Goal: Task Accomplishment & Management: Manage account settings

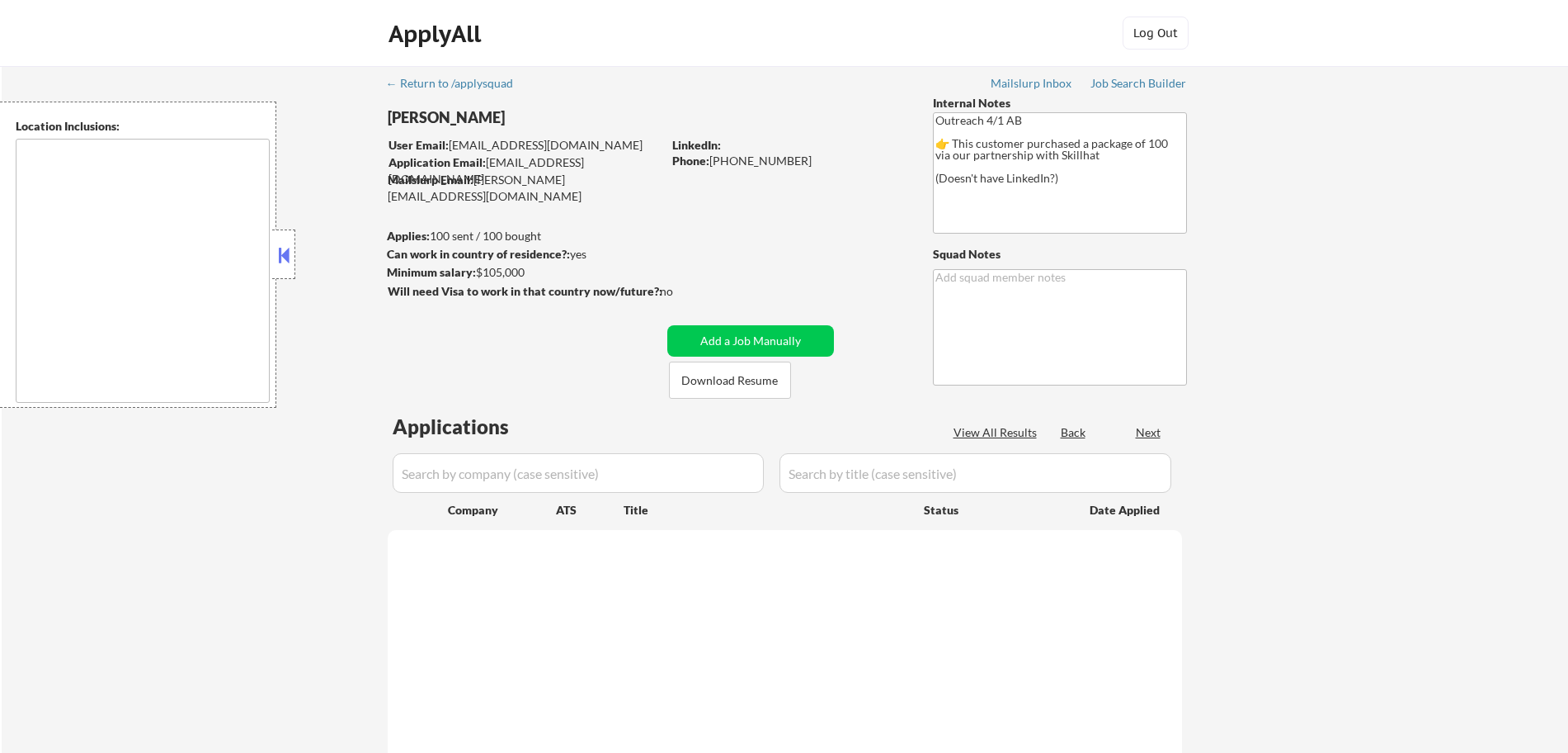
type textarea "remote"
select select ""pending""
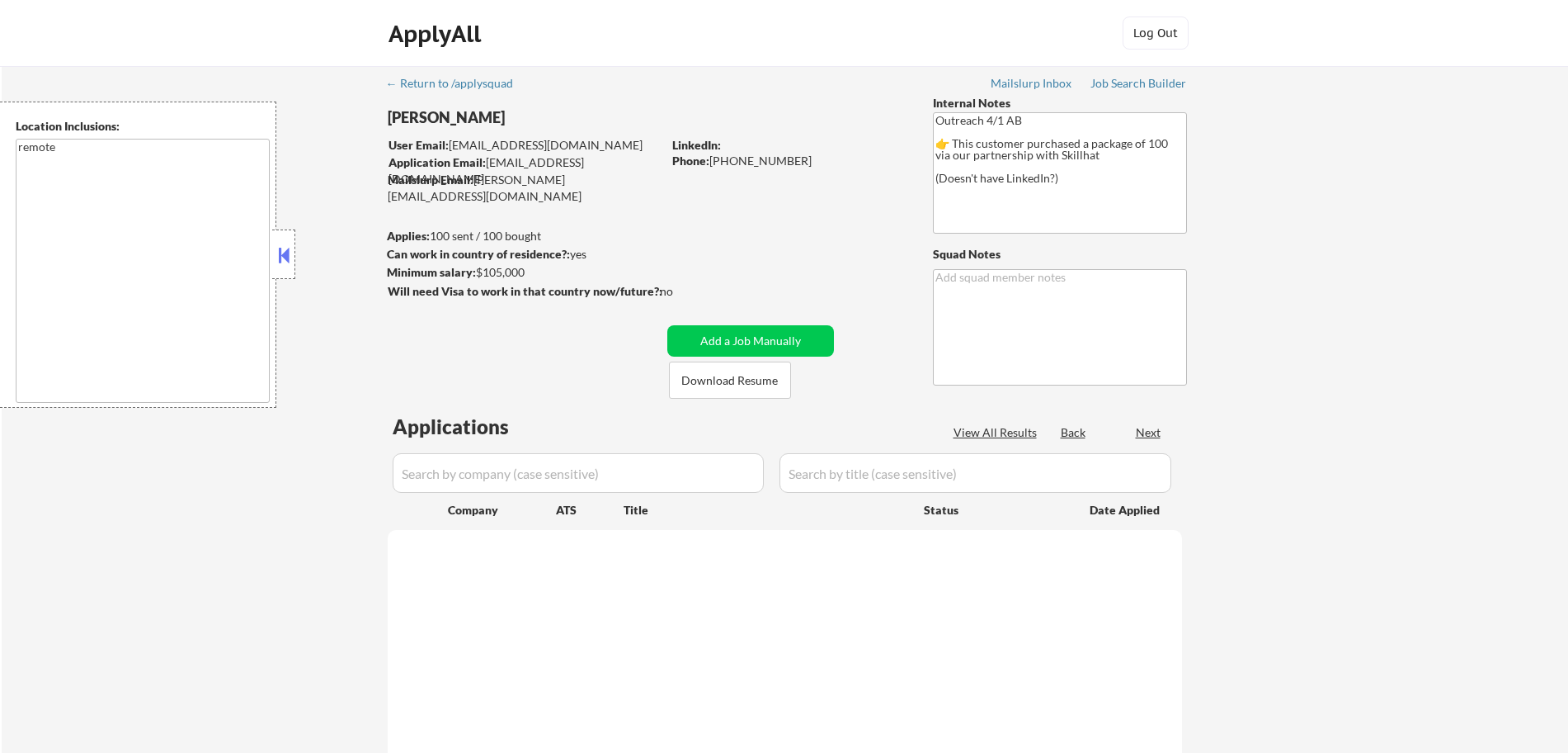
select select ""pending""
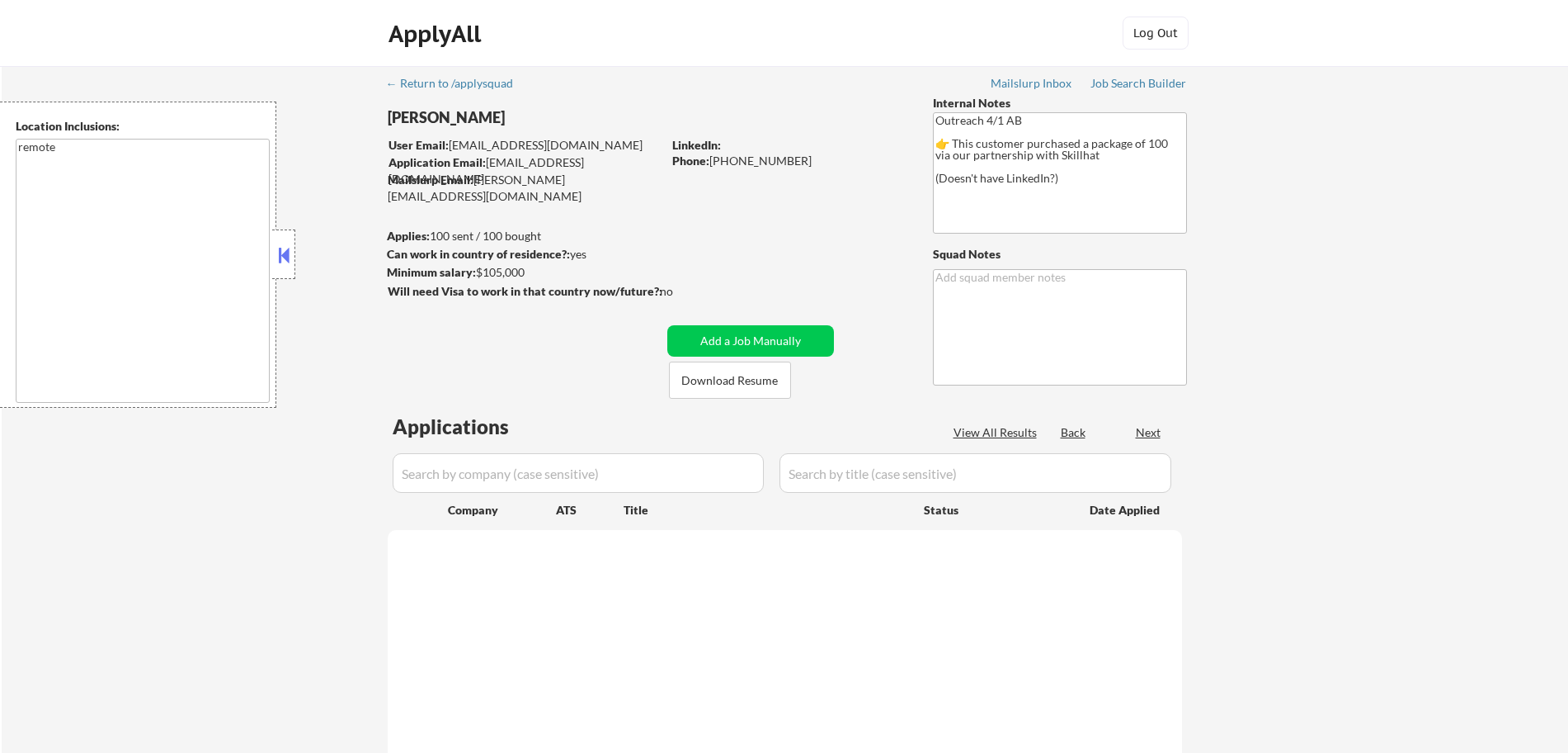
select select ""pending""
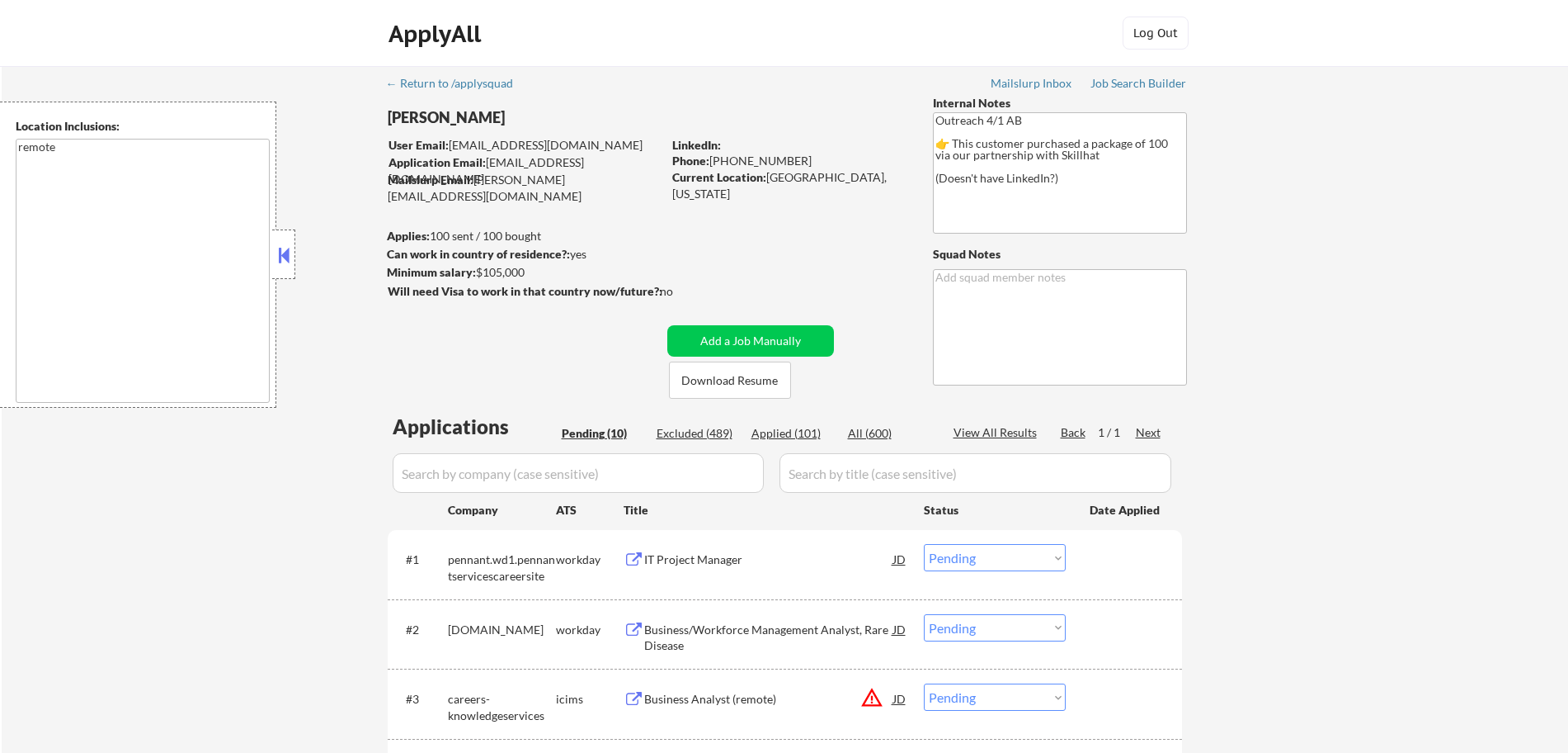
click at [784, 431] on div "Applied (101)" at bounding box center [793, 433] width 82 height 17
select select ""applied""
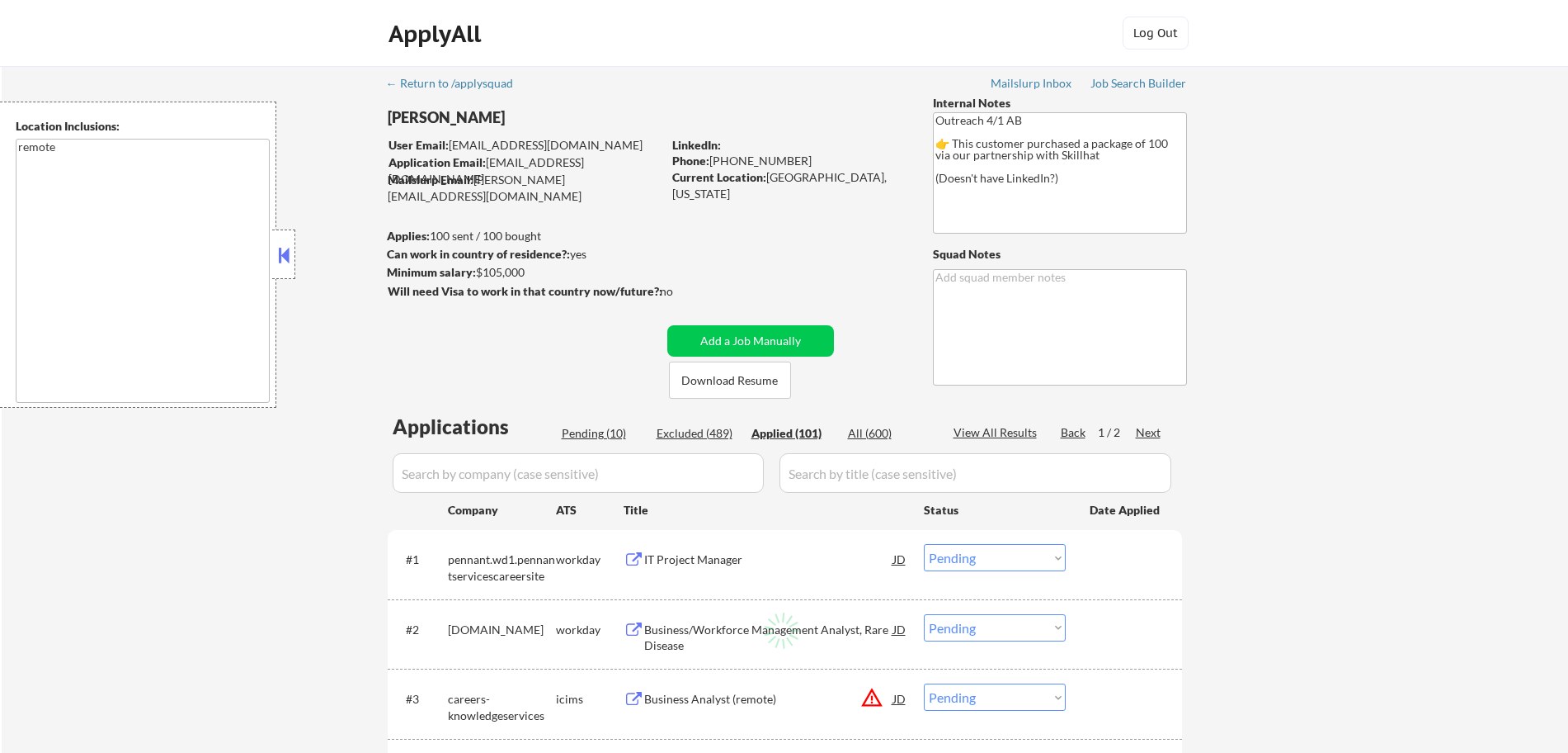
select select ""applied""
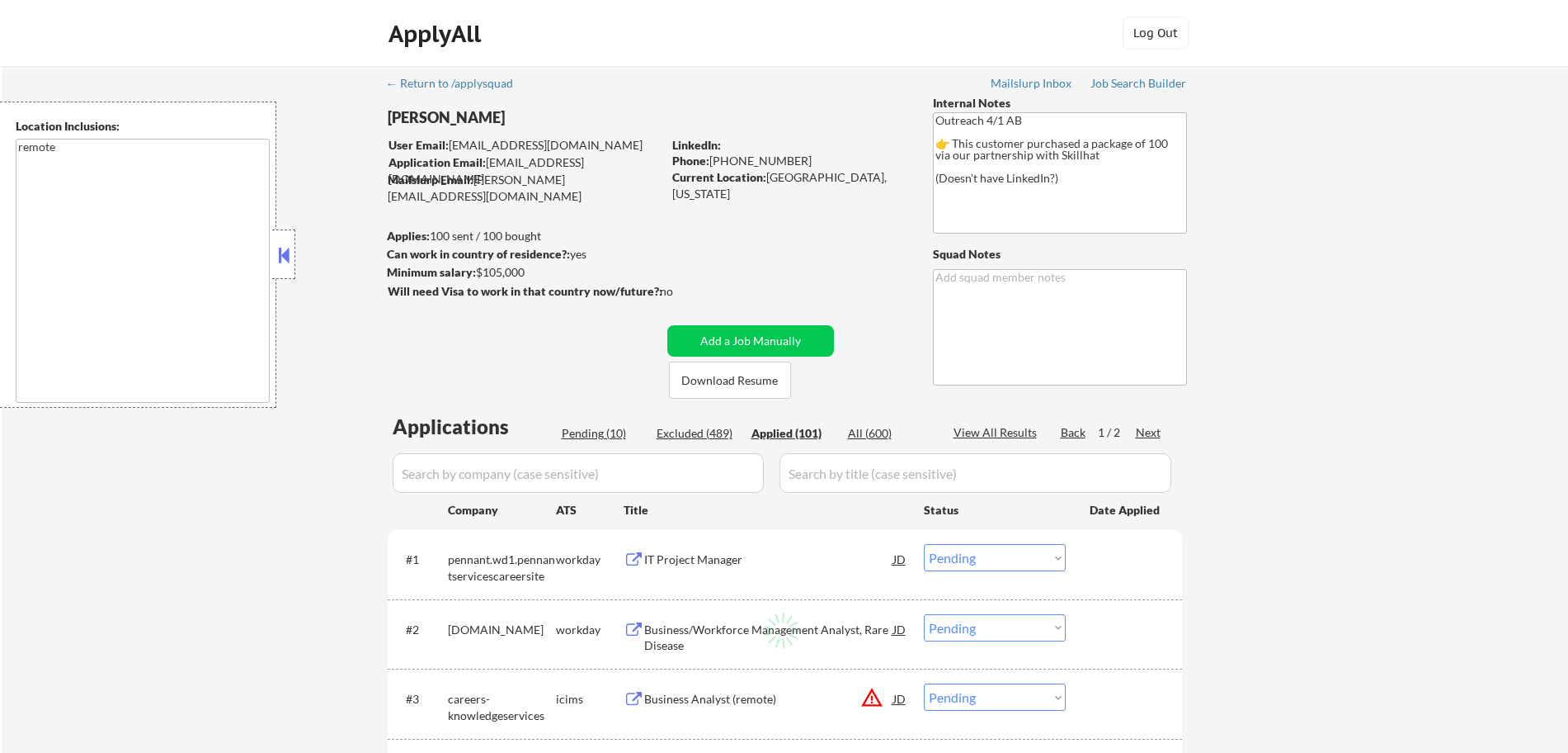
select select ""applied""
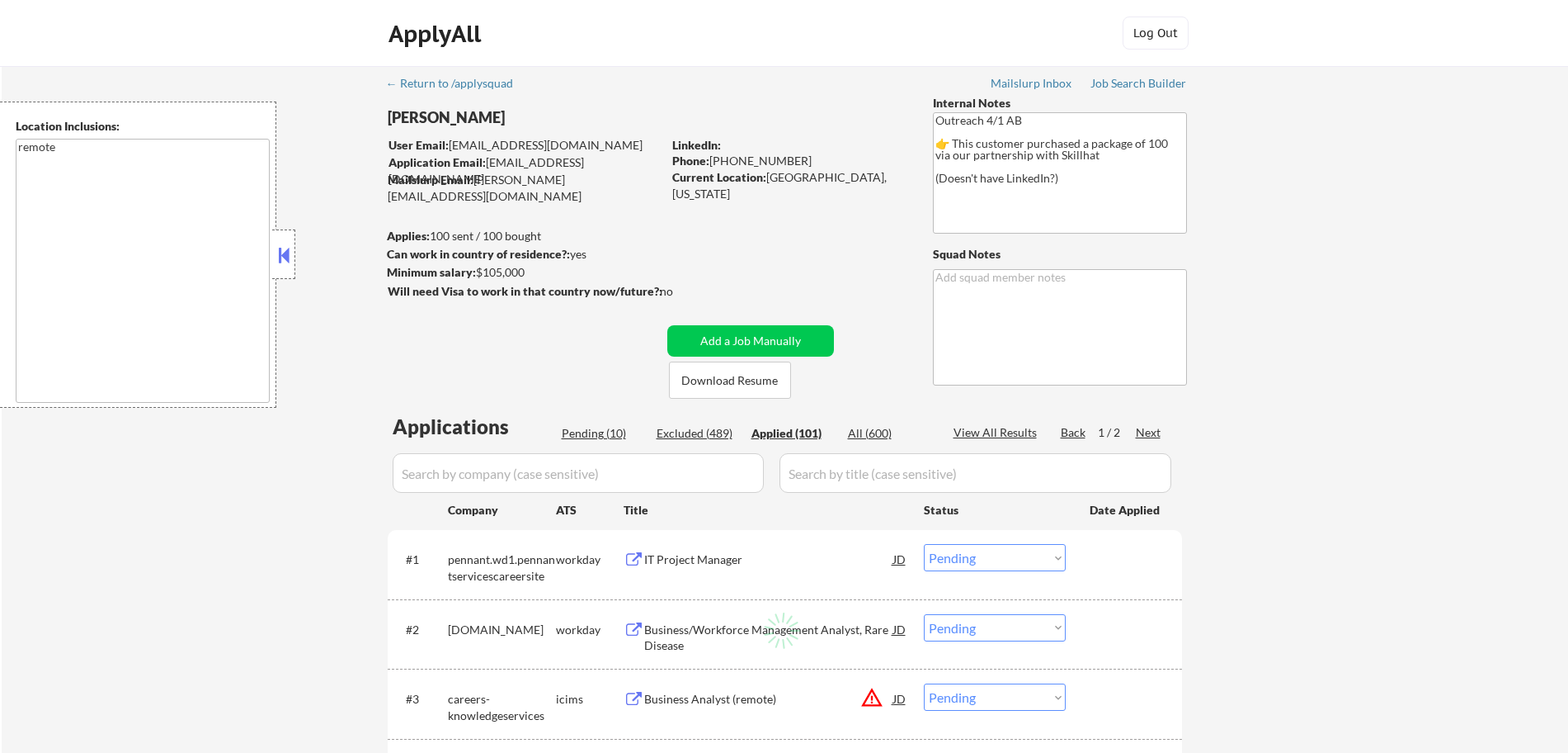
select select ""applied""
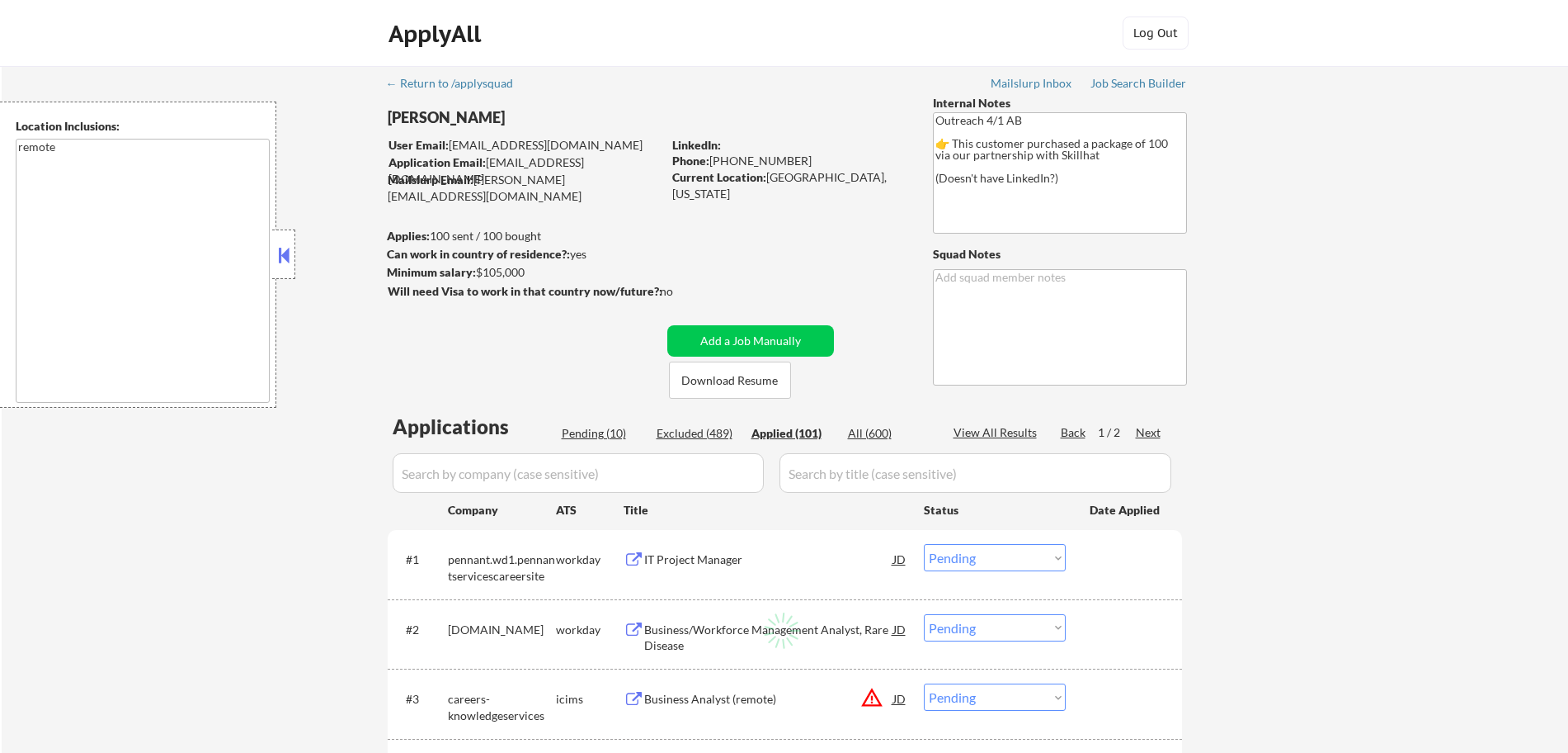
select select ""applied""
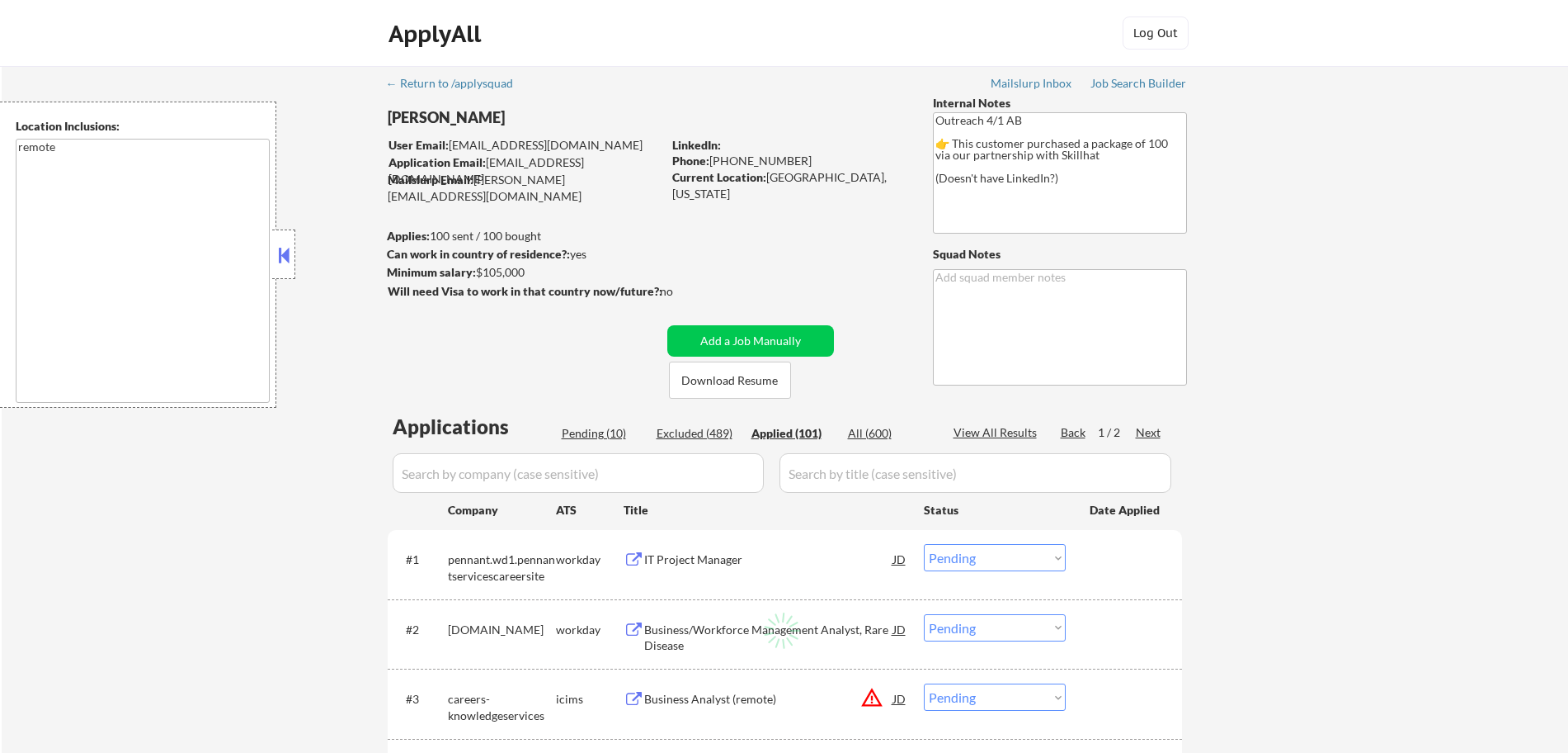
select select ""applied""
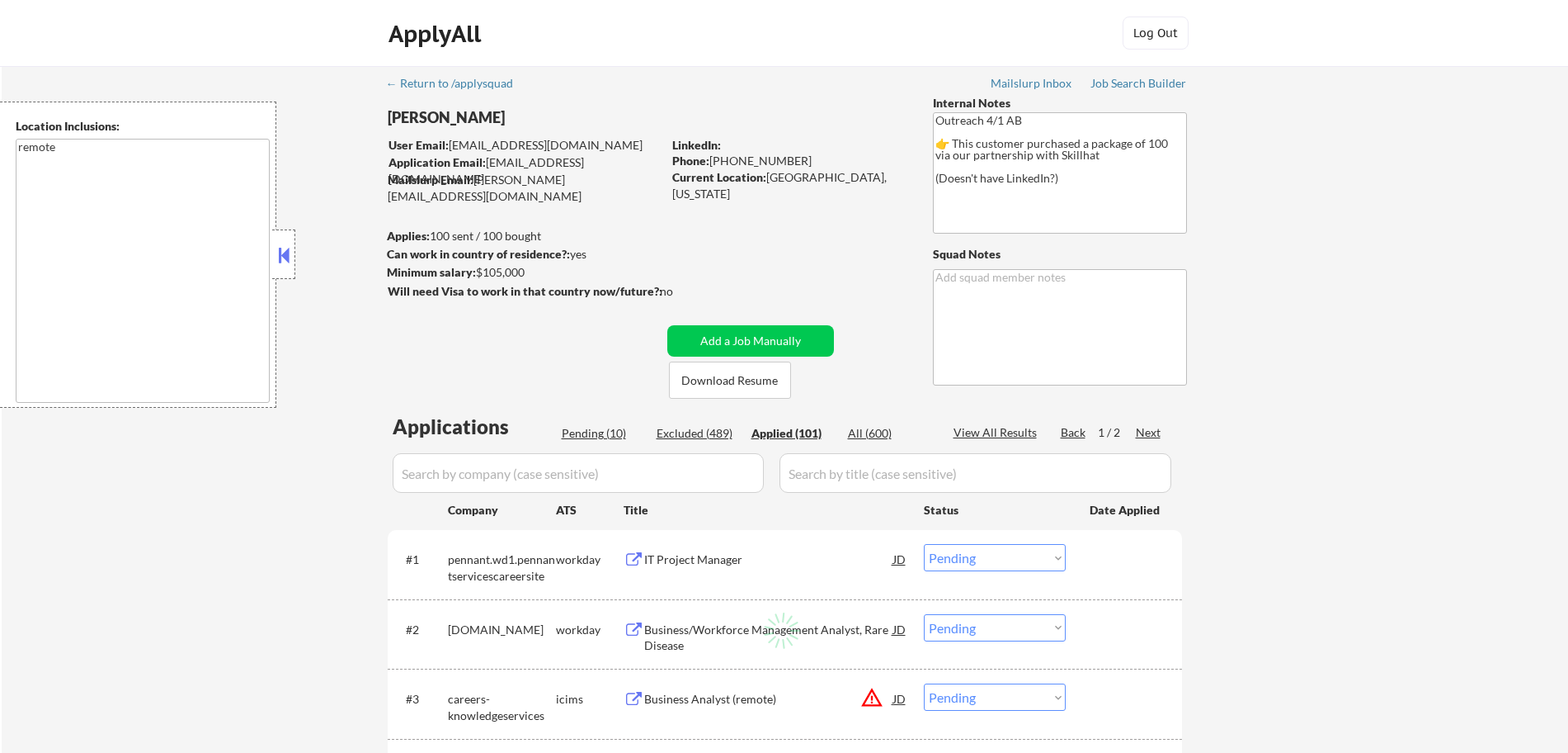
select select ""applied""
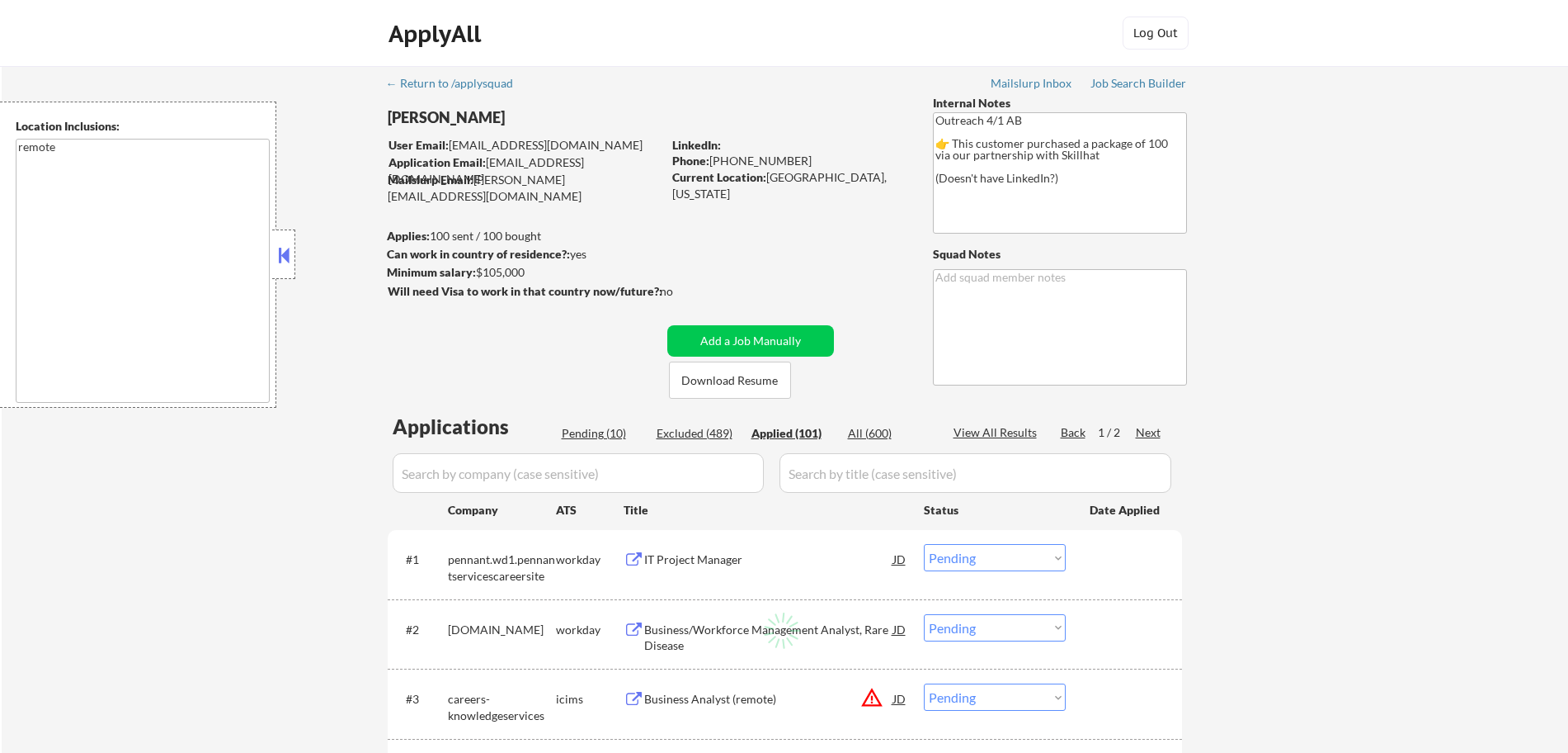
select select ""applied""
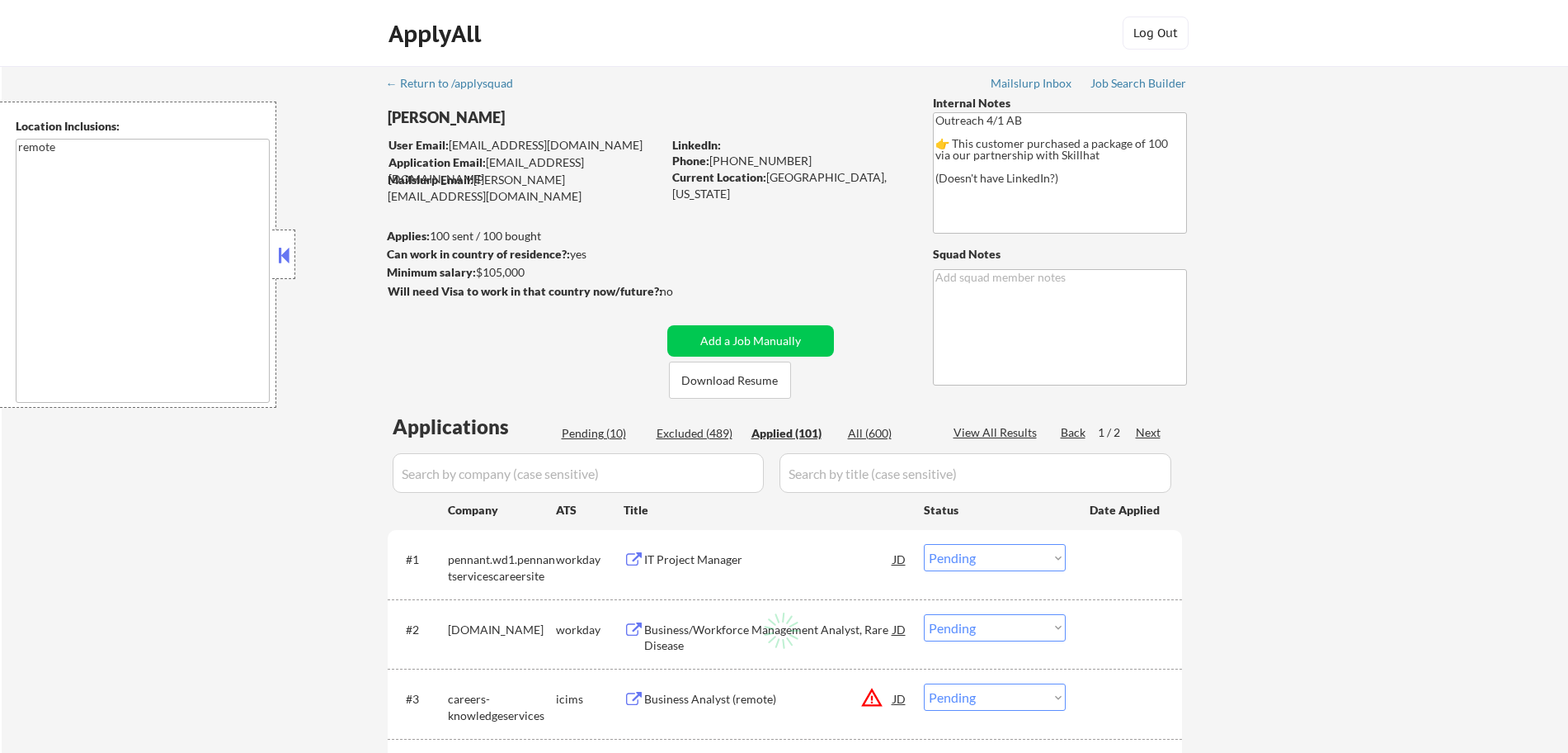
select select ""applied""
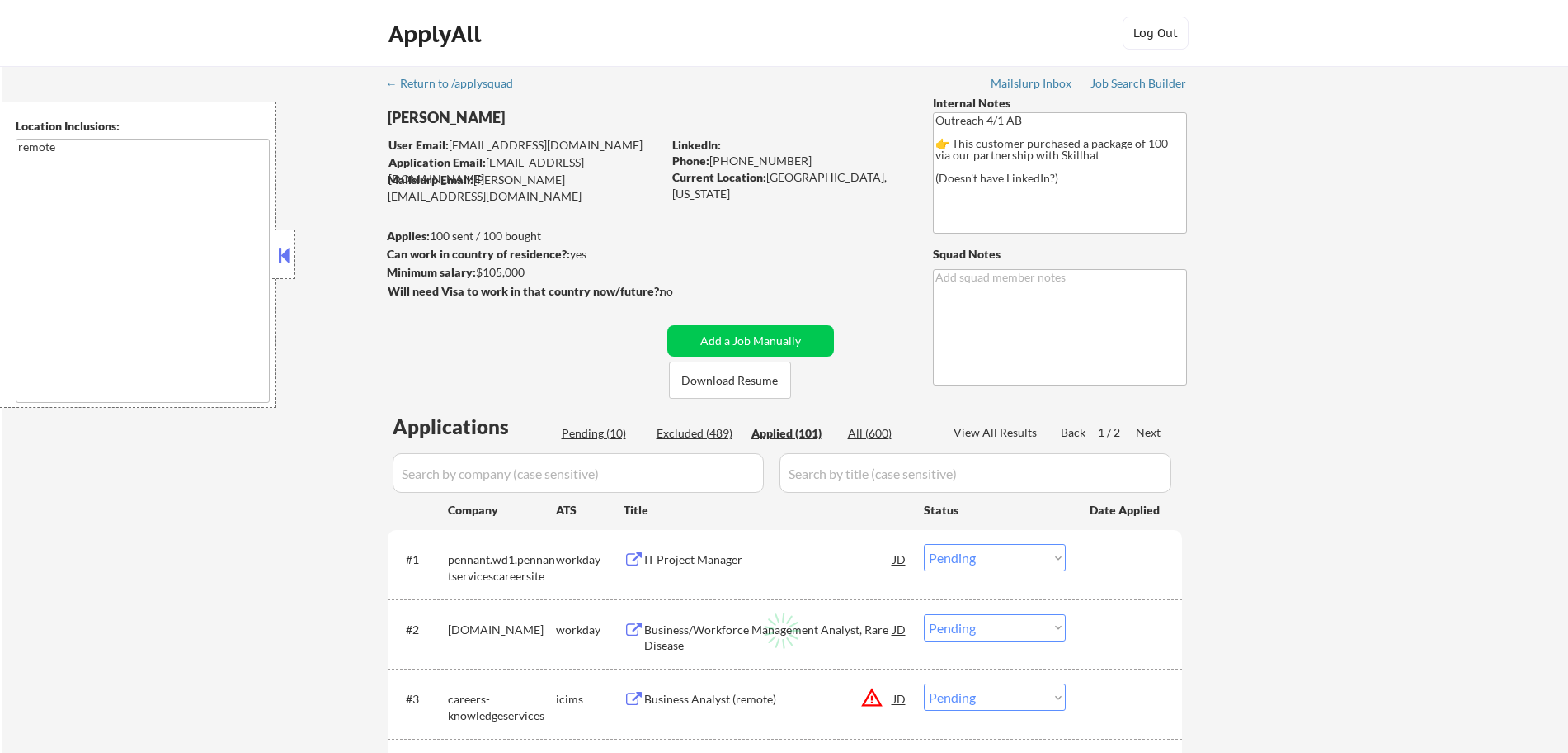
select select ""applied""
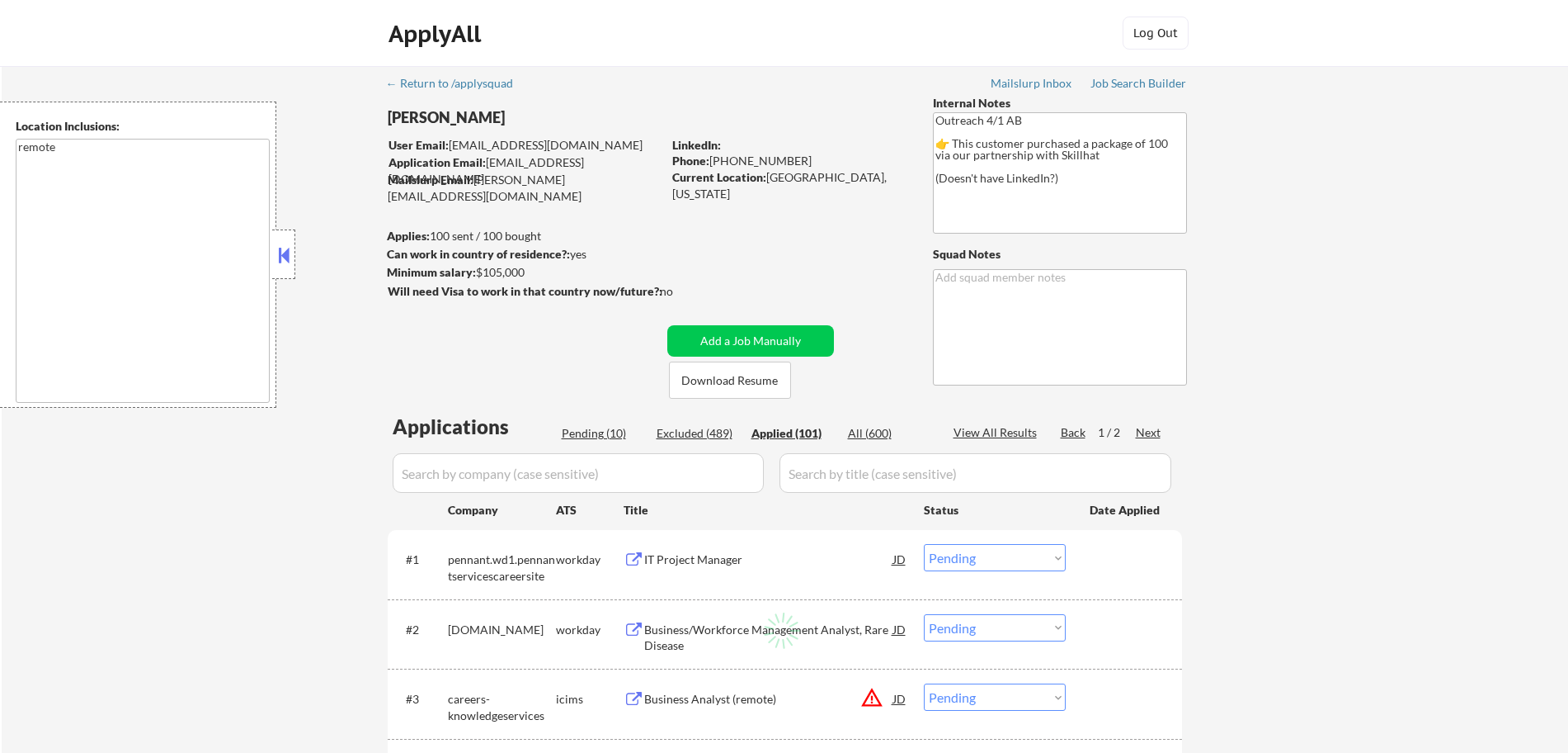
select select ""applied""
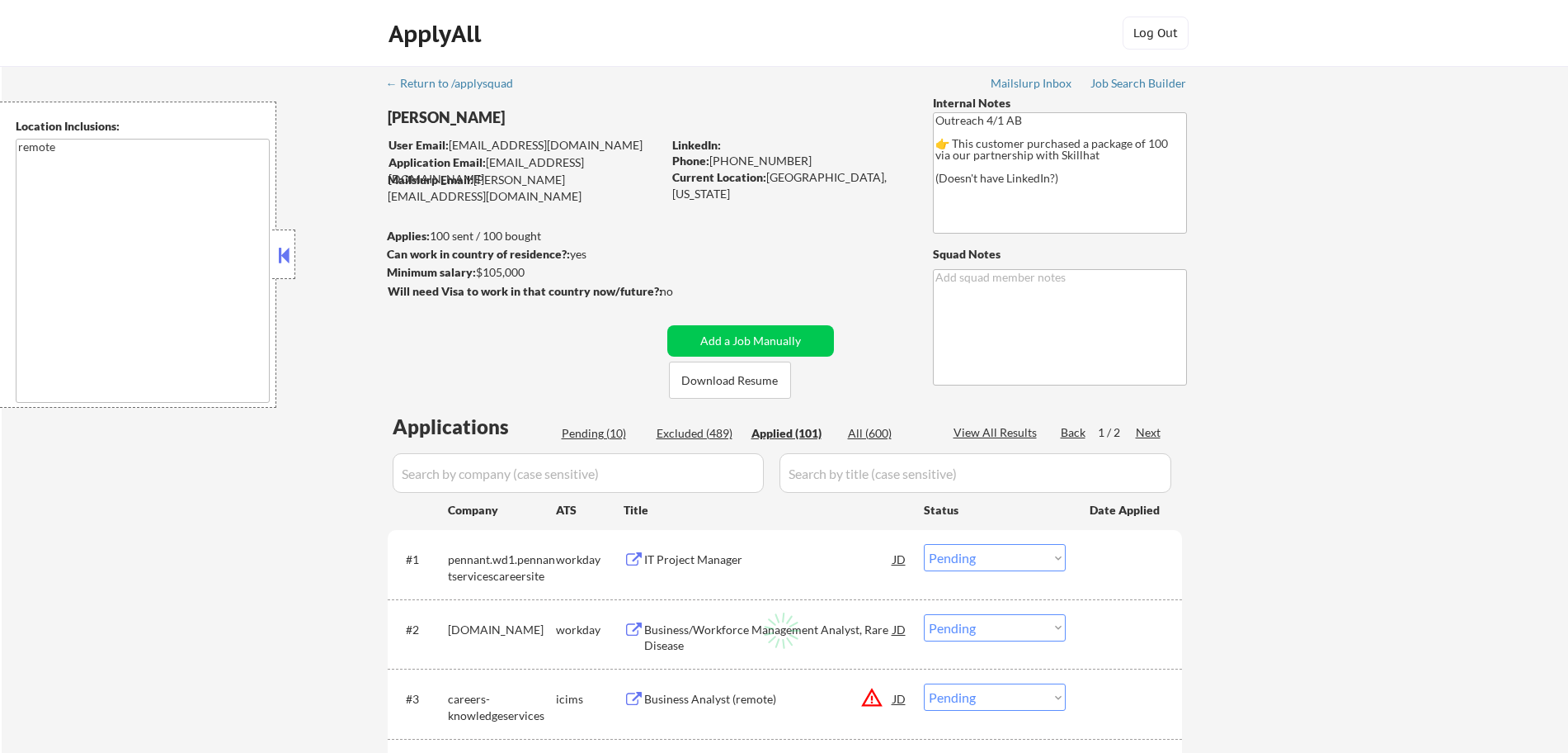
select select ""applied""
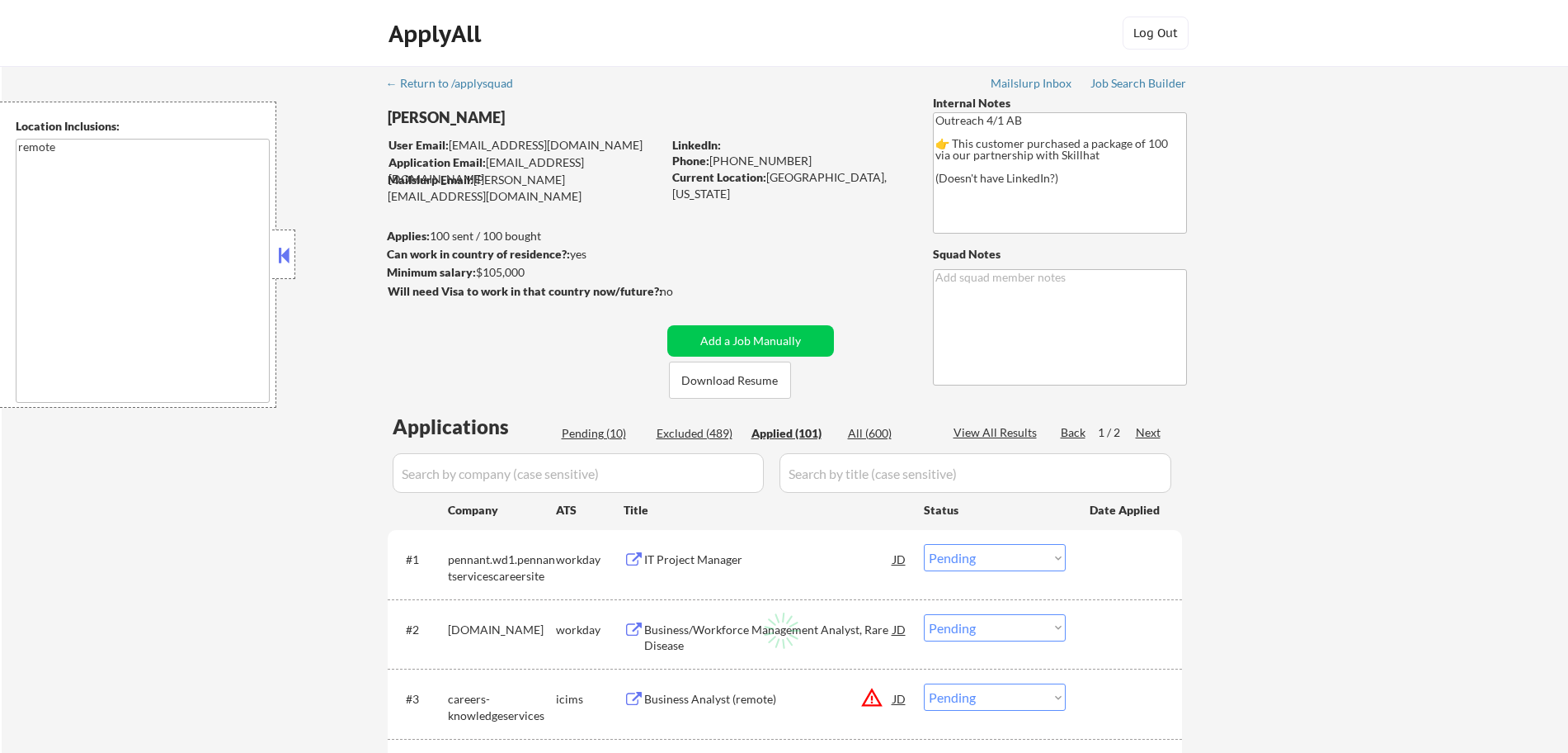
select select ""applied""
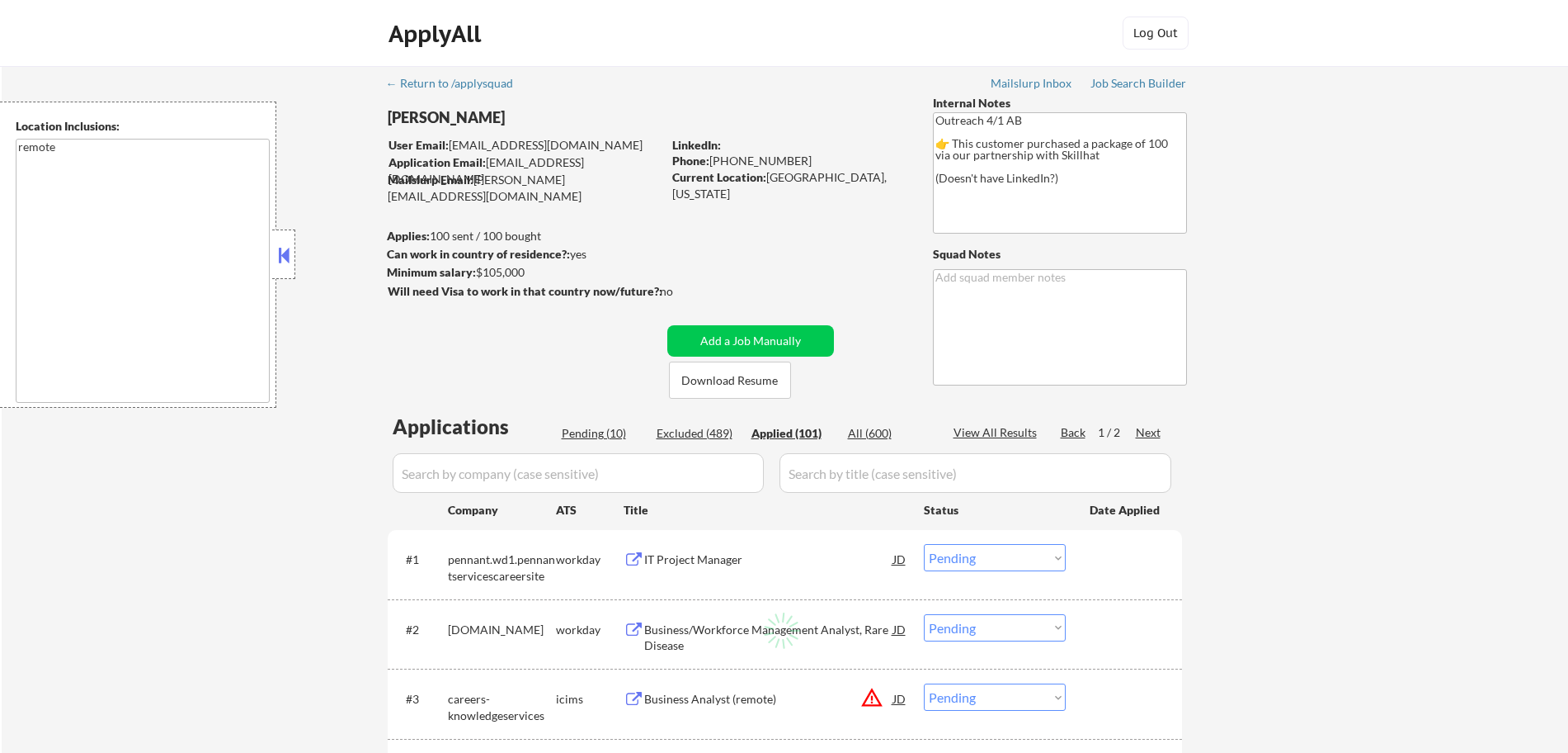
select select ""applied""
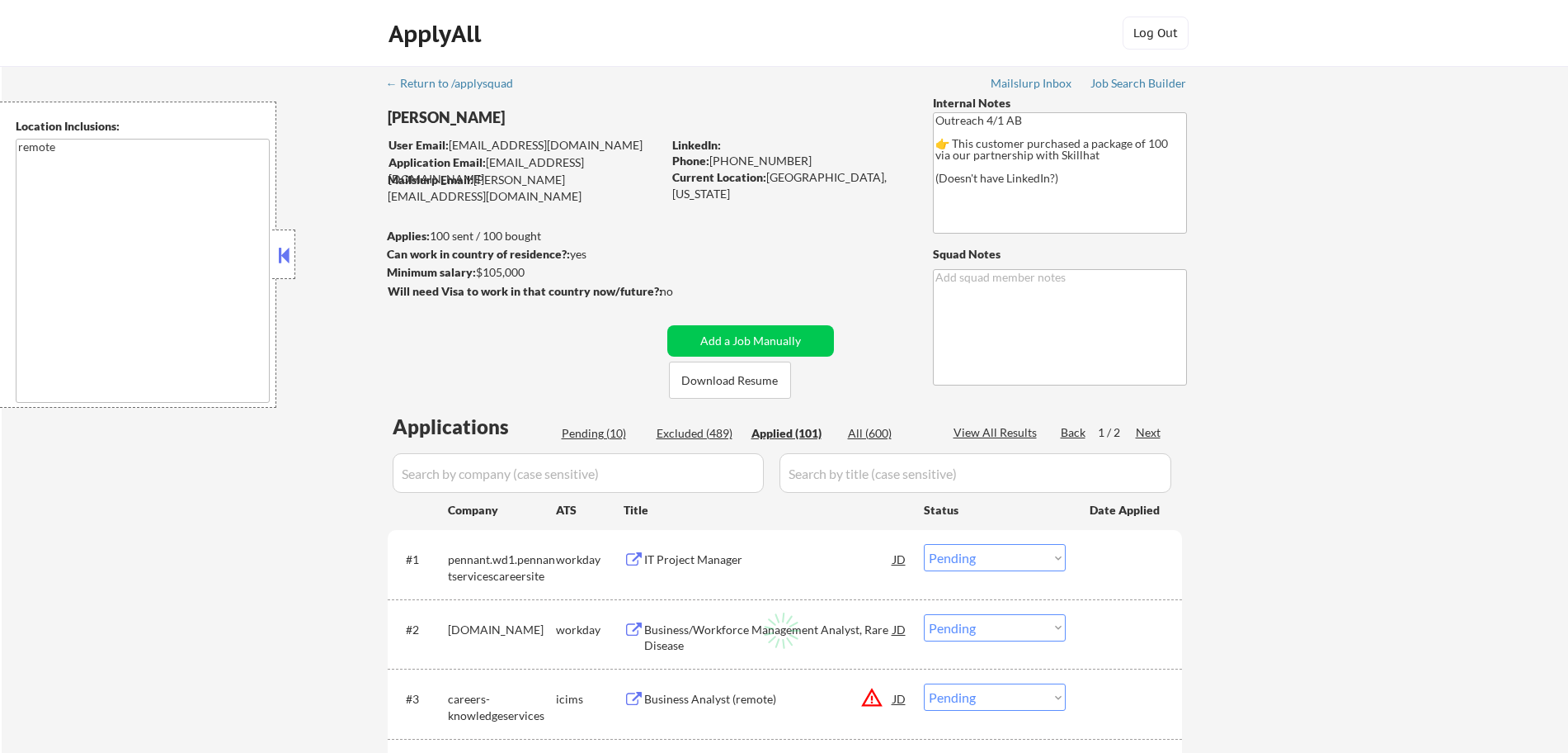
select select ""applied""
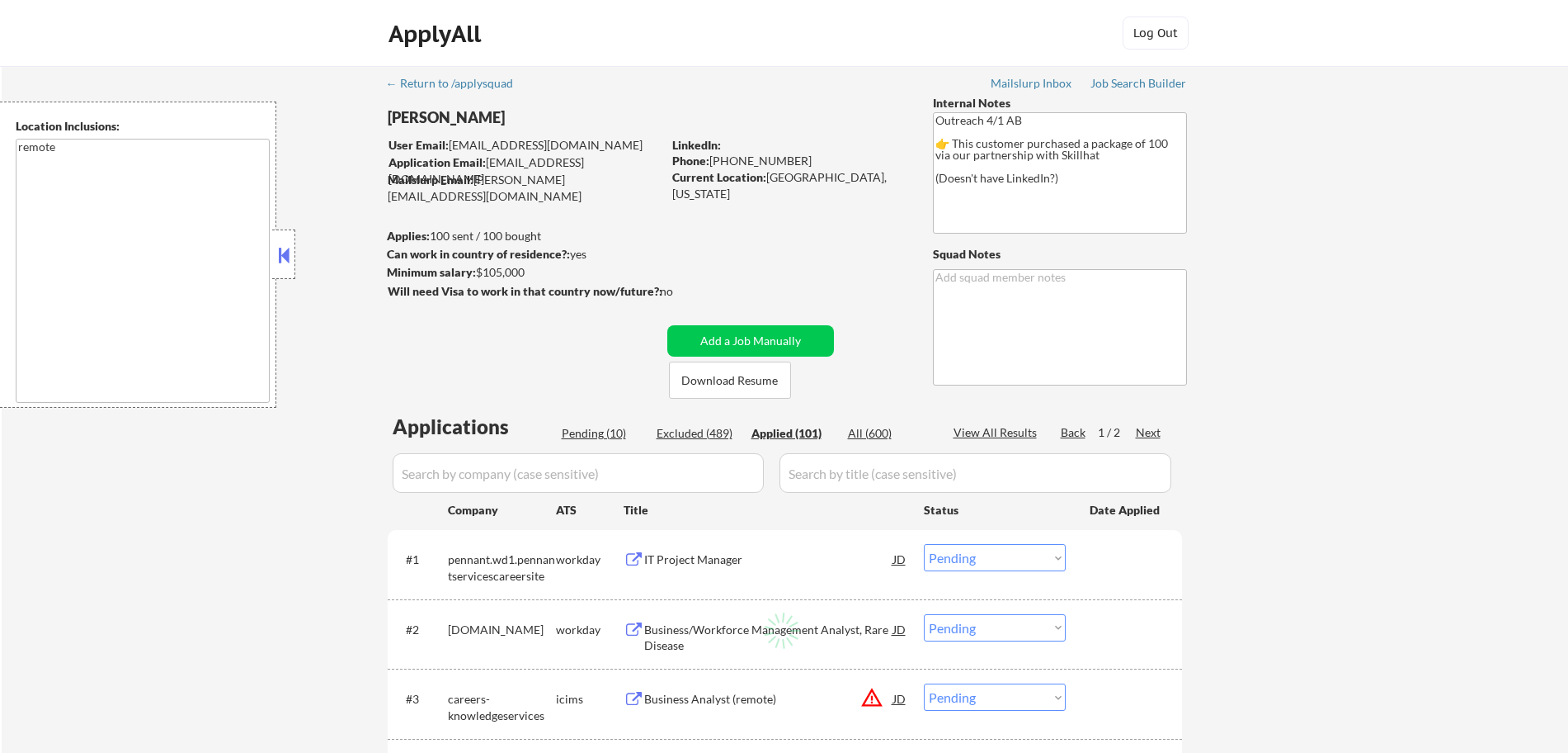
select select ""applied""
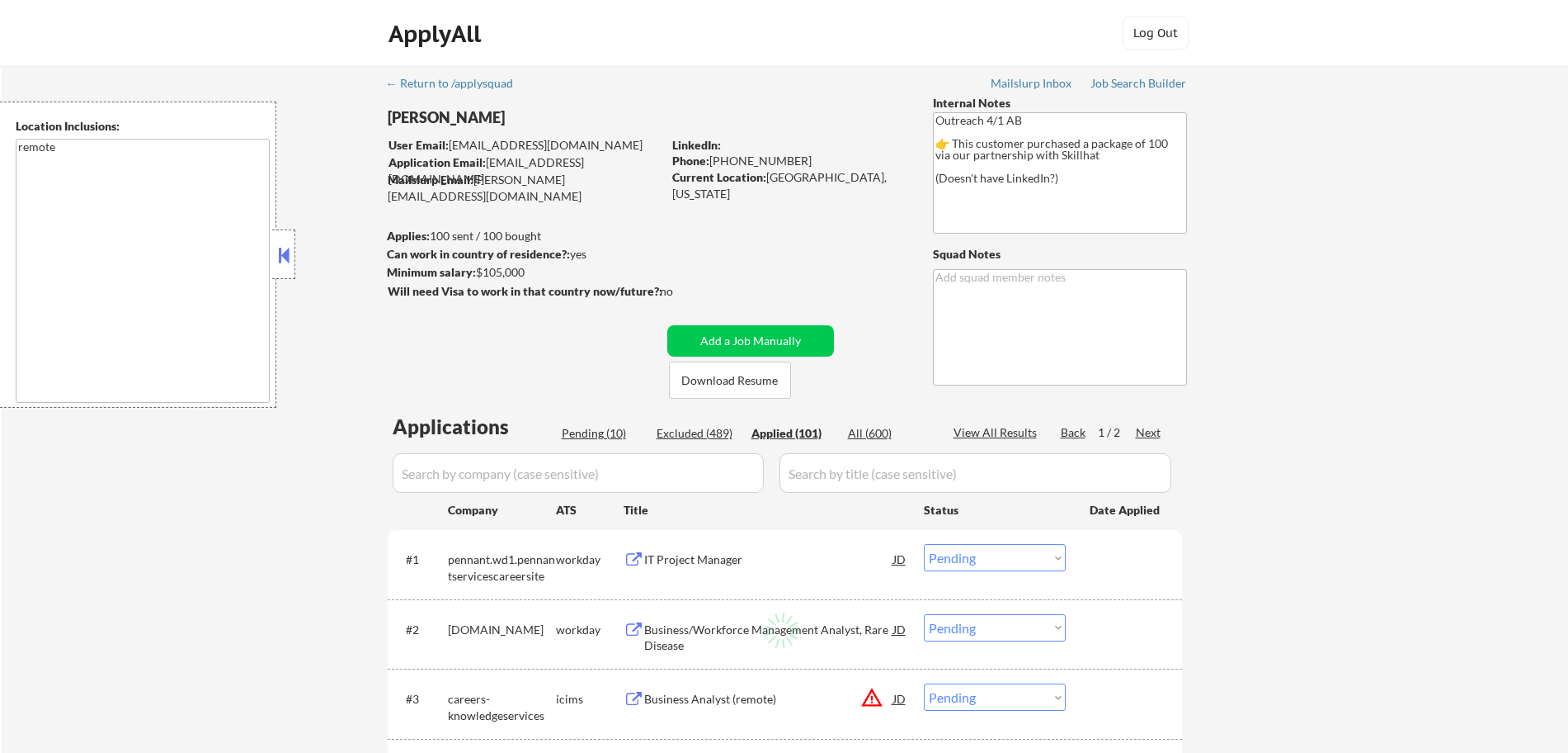
select select ""applied""
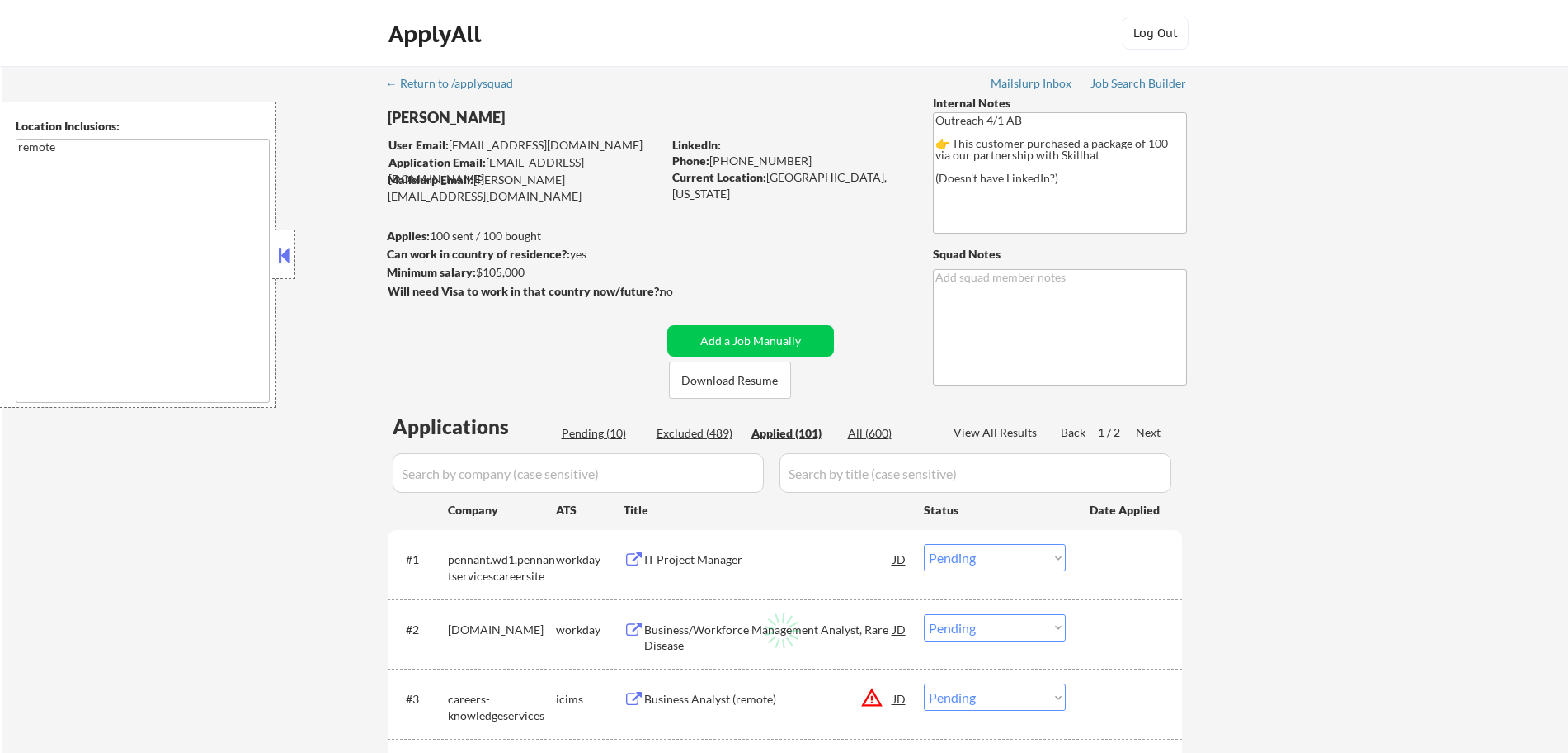
select select ""applied""
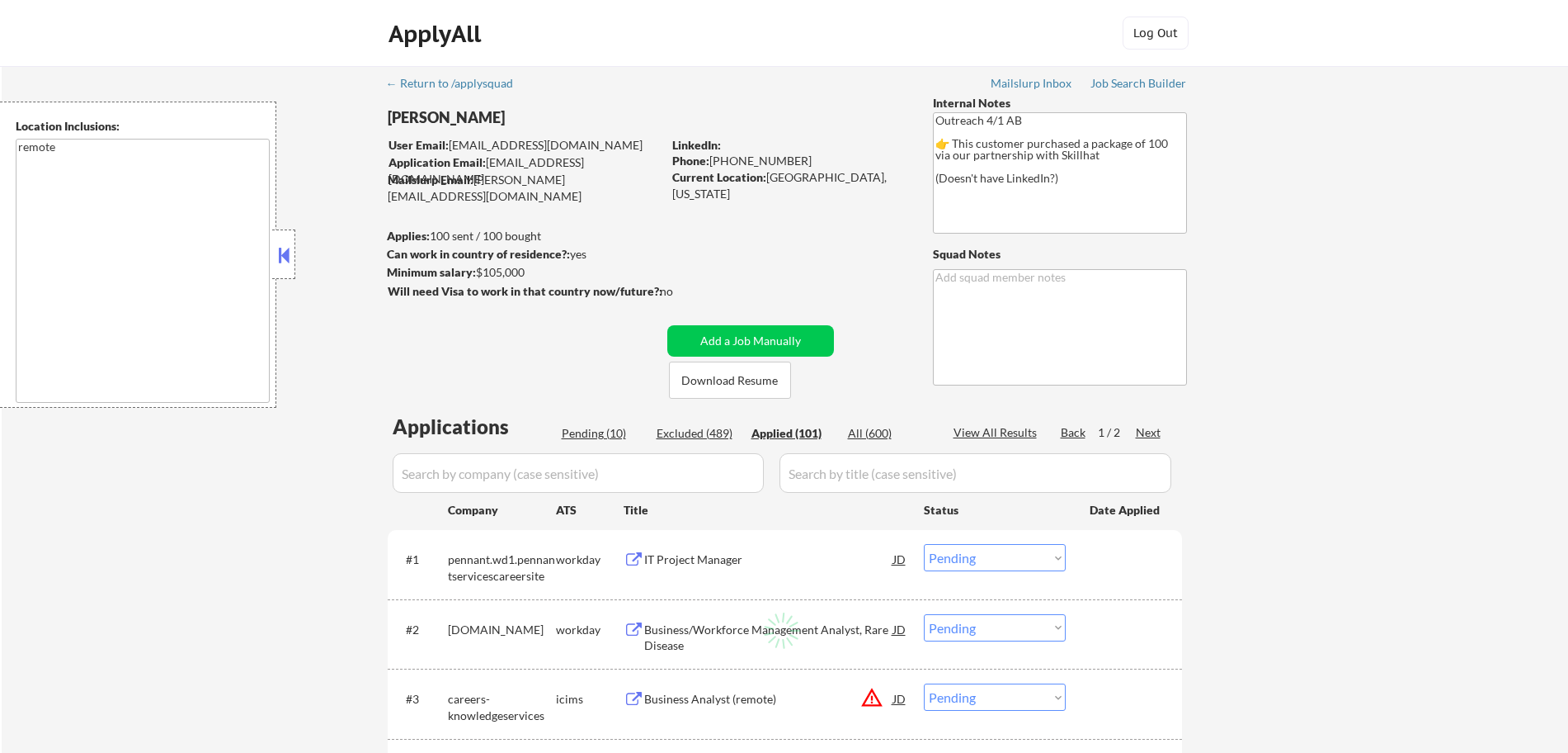
select select ""applied""
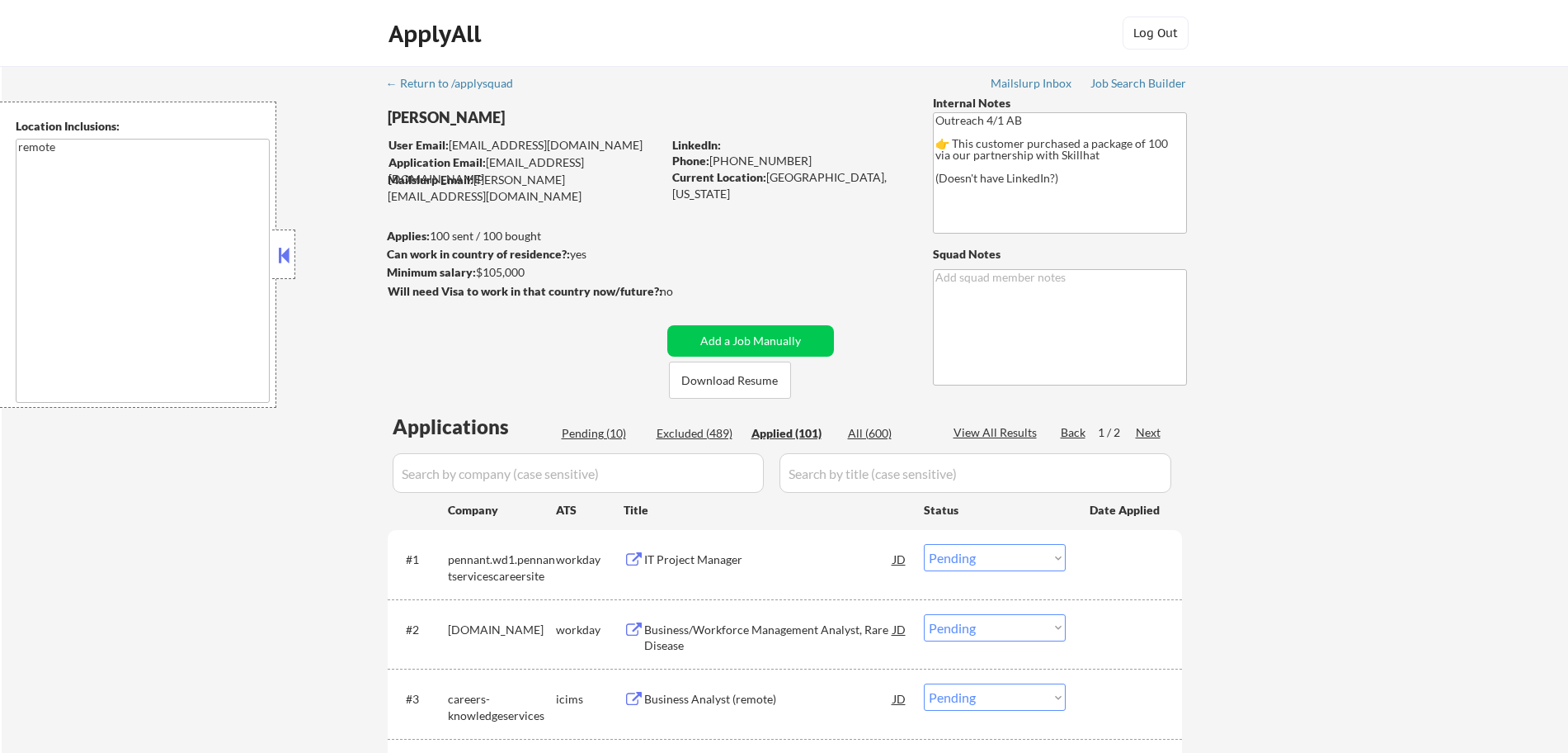
select select ""applied""
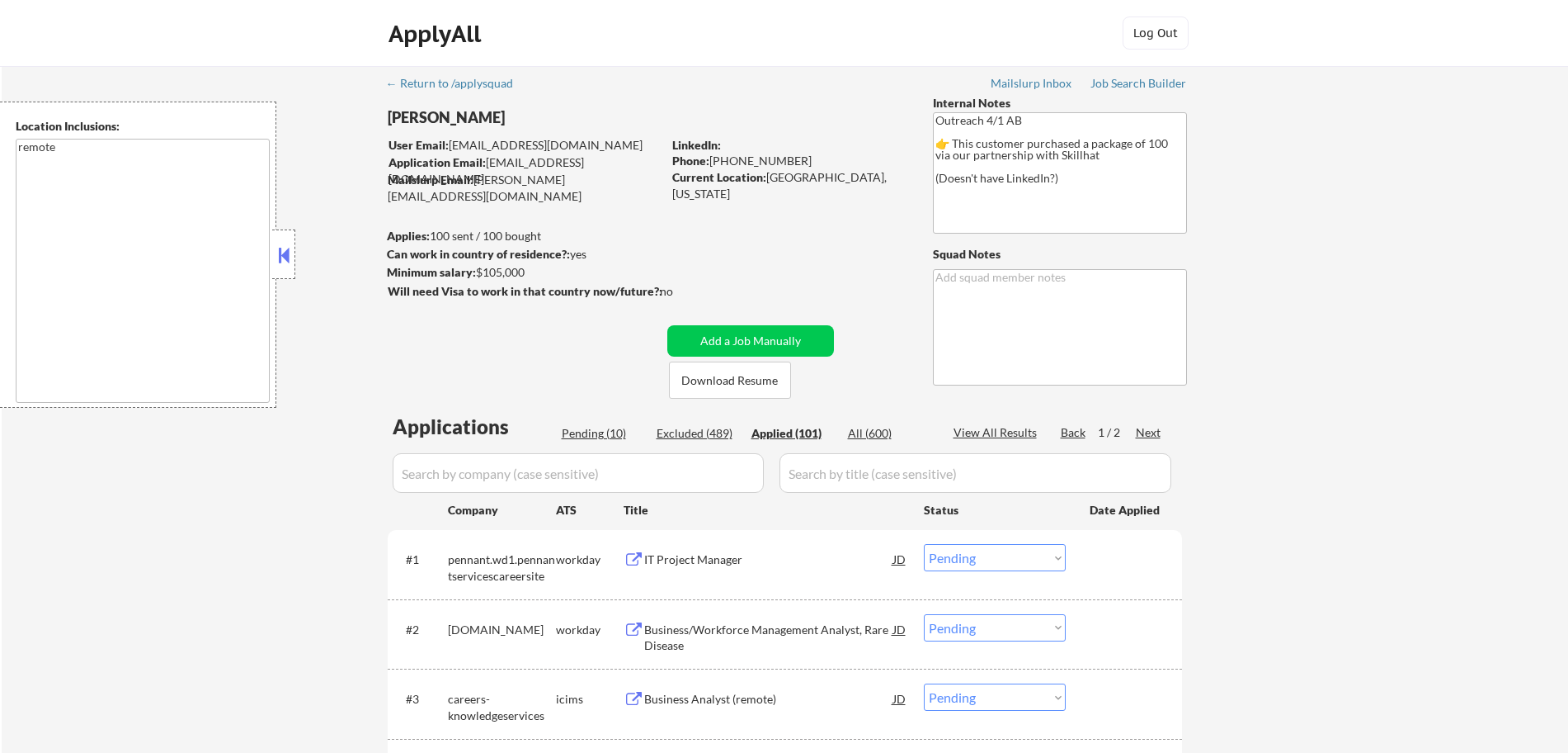
select select ""applied""
